Goal: Navigation & Orientation: Understand site structure

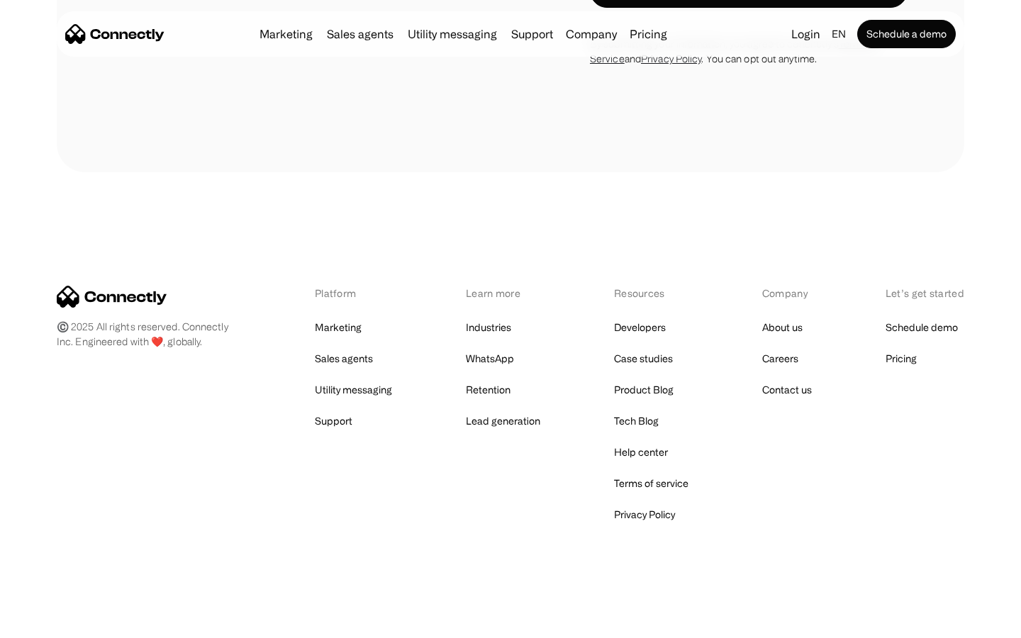
scroll to position [961, 0]
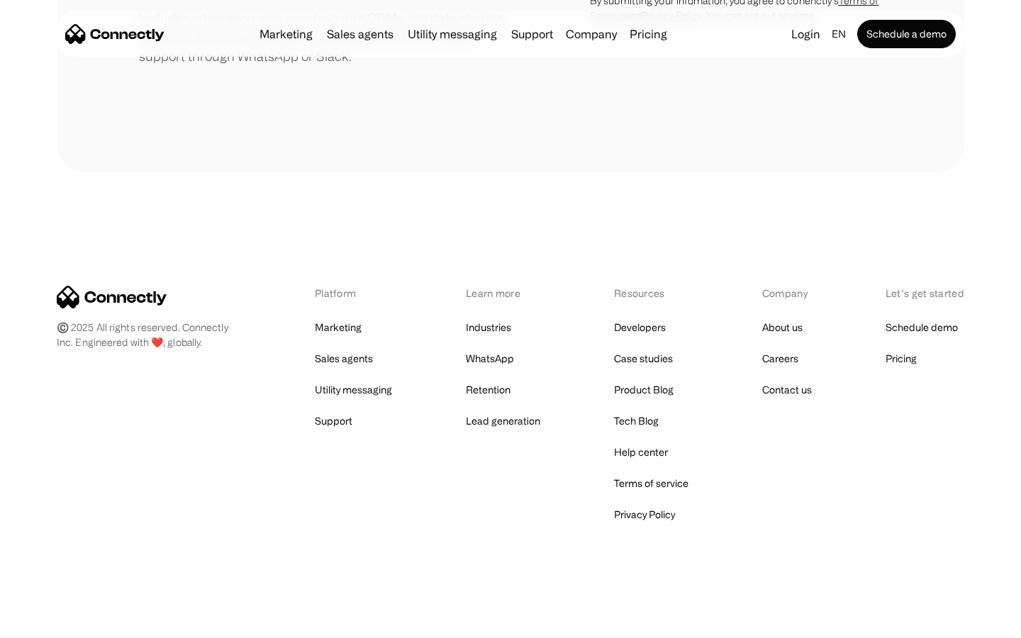
scroll to position [659, 0]
